Goal: Transaction & Acquisition: Purchase product/service

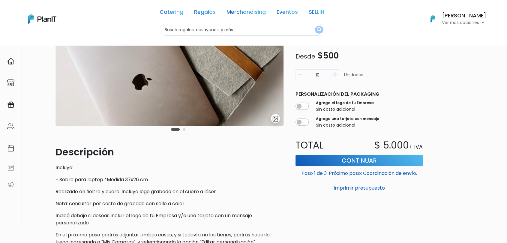
scroll to position [33, 0]
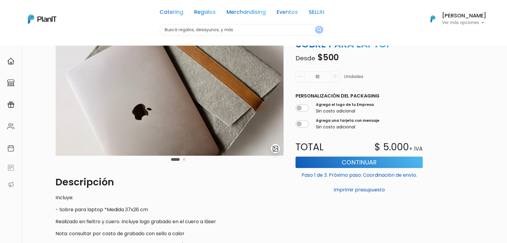
click at [184, 160] on button "Carousel Page 2" at bounding box center [184, 159] width 3 height 3
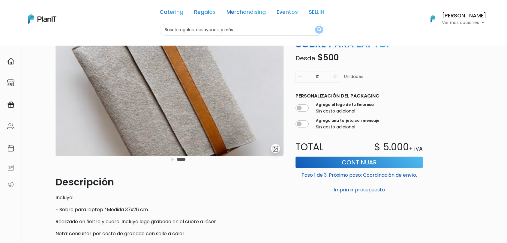
click at [173, 159] on button "Carousel Page 1" at bounding box center [172, 159] width 3 height 3
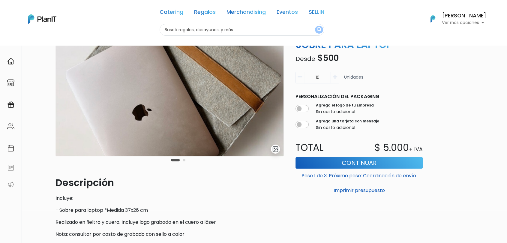
scroll to position [0, 0]
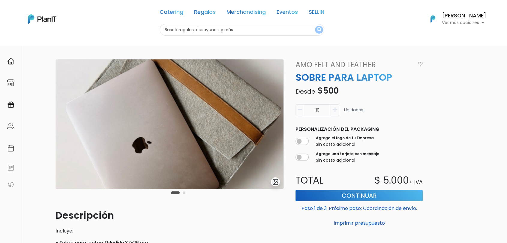
click at [319, 109] on input "10" at bounding box center [317, 110] width 27 height 12
click at [300, 107] on button "button" at bounding box center [300, 110] width 8 height 12
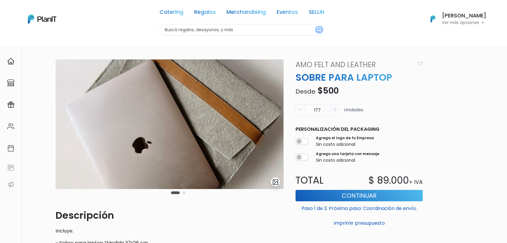
click at [300, 107] on button "button" at bounding box center [300, 110] width 8 height 12
type input "173"
